Goal: Entertainment & Leisure: Consume media (video, audio)

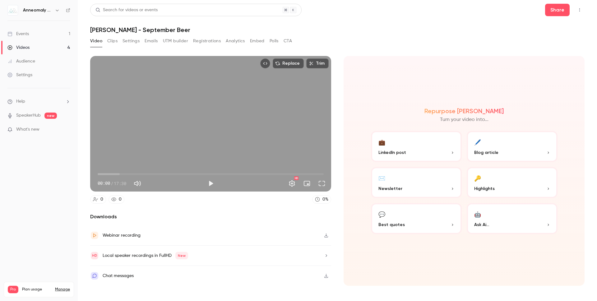
click at [32, 46] on link "Videos 4" at bounding box center [39, 48] width 78 height 14
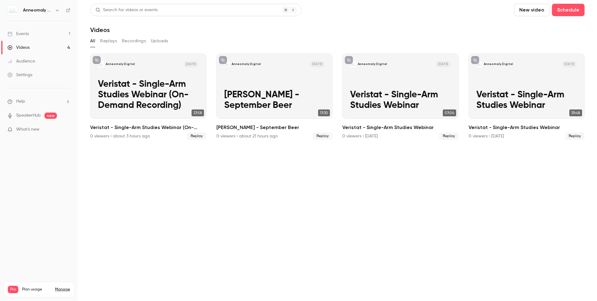
click at [137, 40] on button "Recordings" at bounding box center [134, 41] width 24 height 10
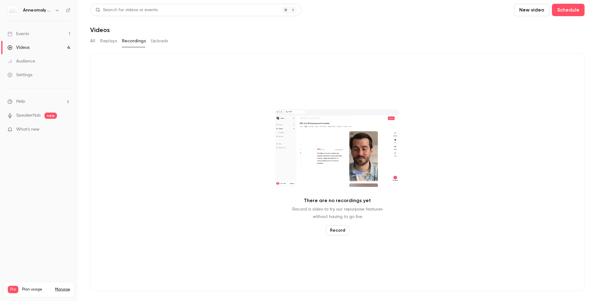
click at [110, 40] on button "Replays" at bounding box center [108, 41] width 17 height 10
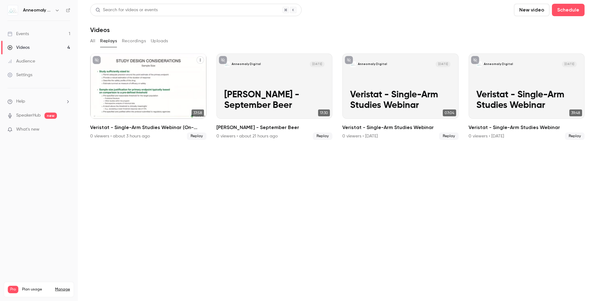
click at [141, 81] on p "Veristat - Single-Arm Studies Webinar (On-Demand Recording)" at bounding box center [148, 95] width 100 height 32
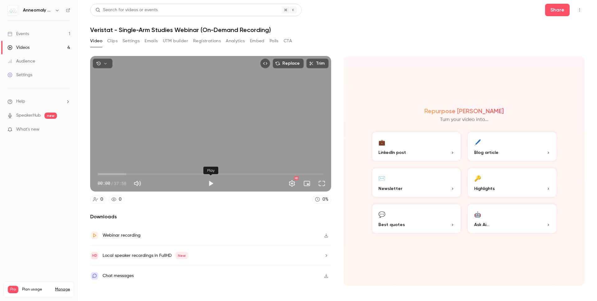
click at [212, 183] on button "Play" at bounding box center [211, 183] width 12 height 12
click at [212, 183] on button "Pause" at bounding box center [211, 183] width 12 height 12
click at [576, 11] on button "Top Bar Actions" at bounding box center [580, 10] width 10 height 10
click at [392, 15] on div at bounding box center [298, 150] width 597 height 301
click at [329, 233] on button "button" at bounding box center [326, 236] width 10 height 10
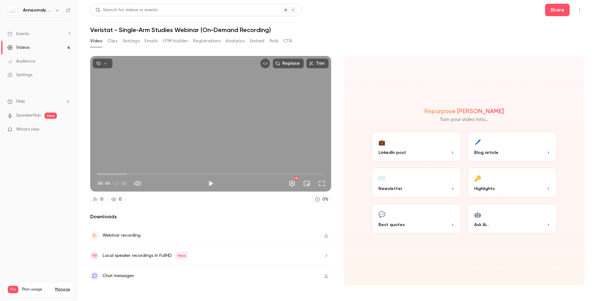
type input "***"
